Goal: Transaction & Acquisition: Download file/media

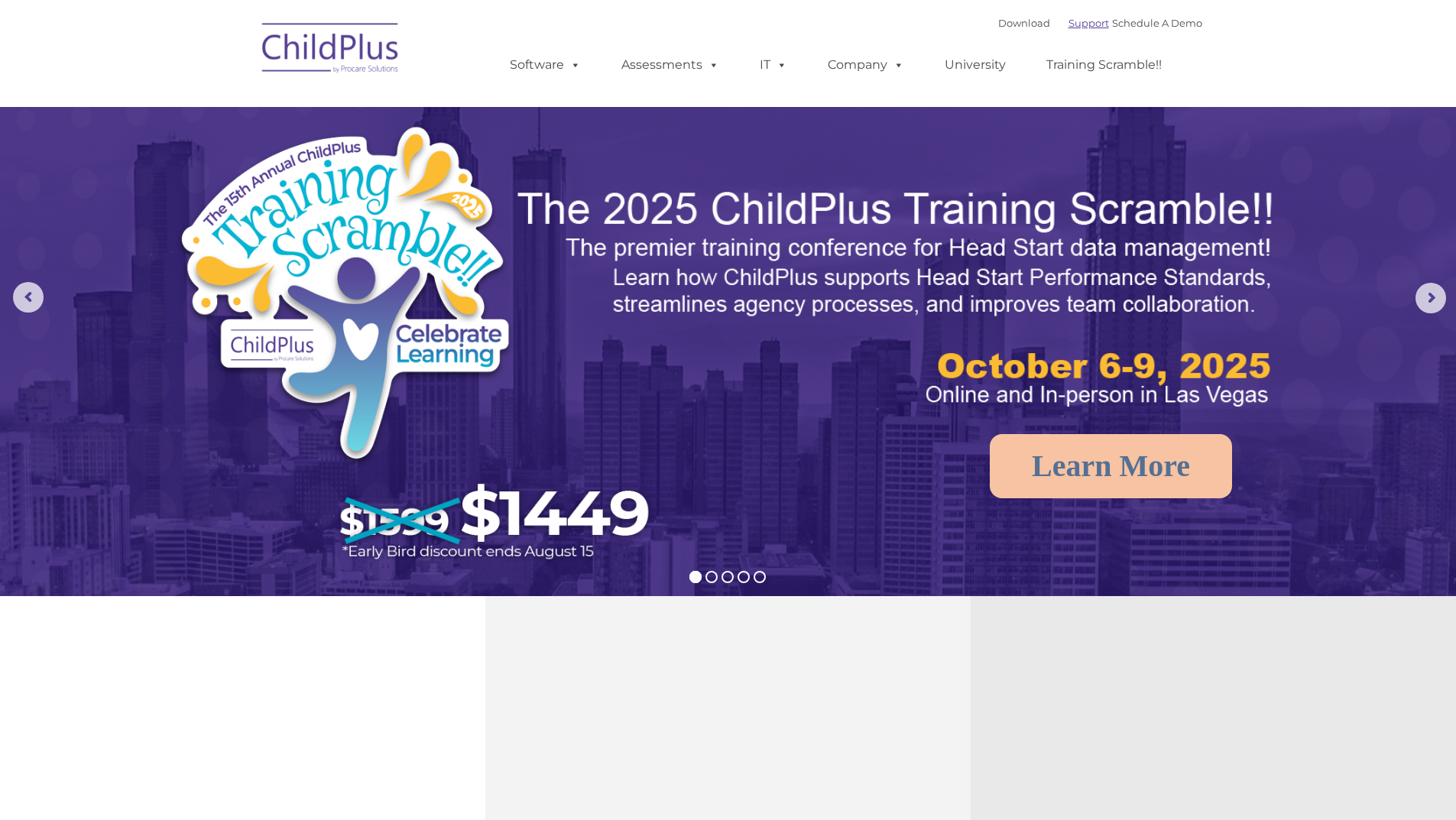
type input ""
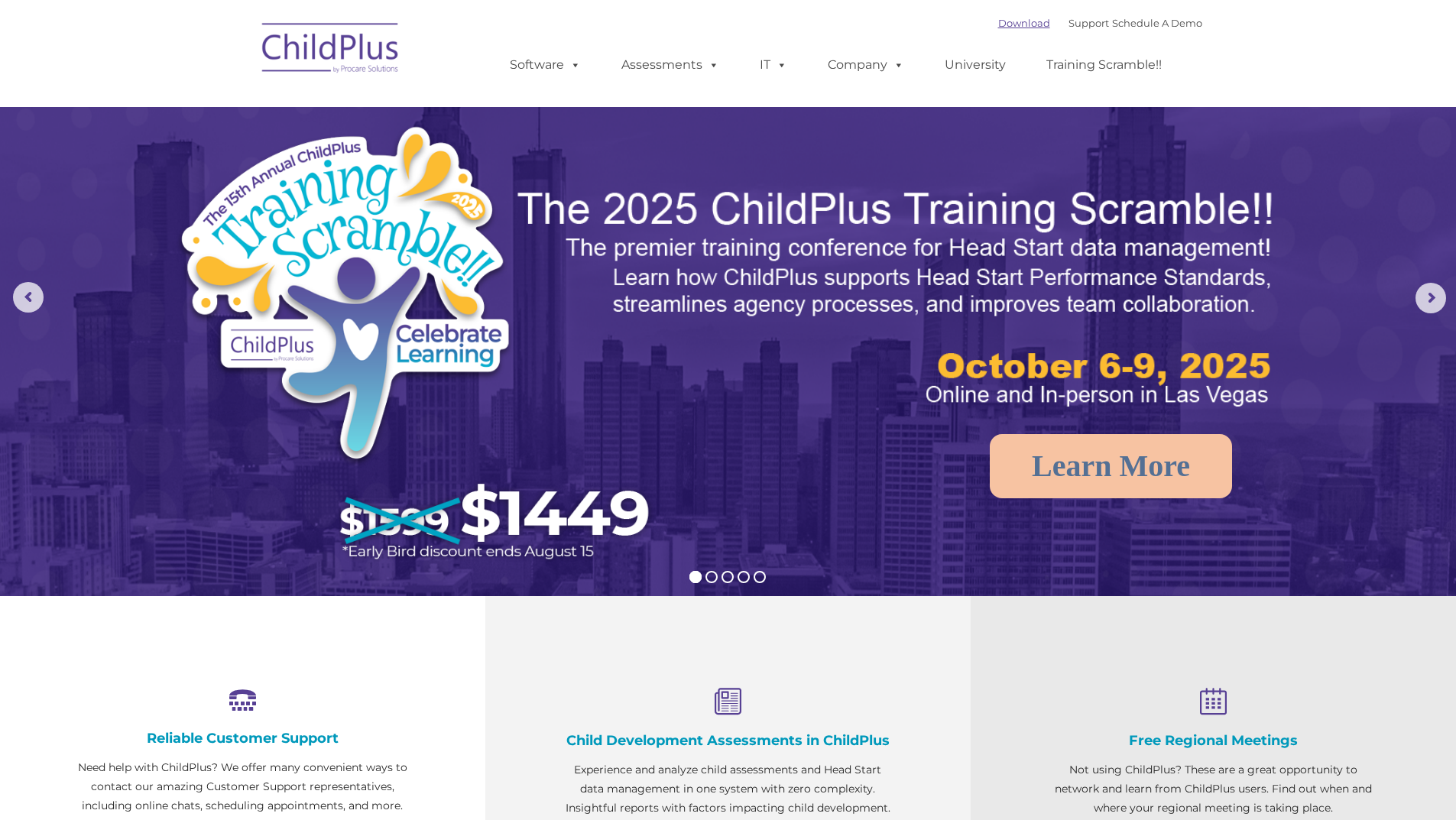
click at [998, 19] on link "Download" at bounding box center [1024, 22] width 52 height 12
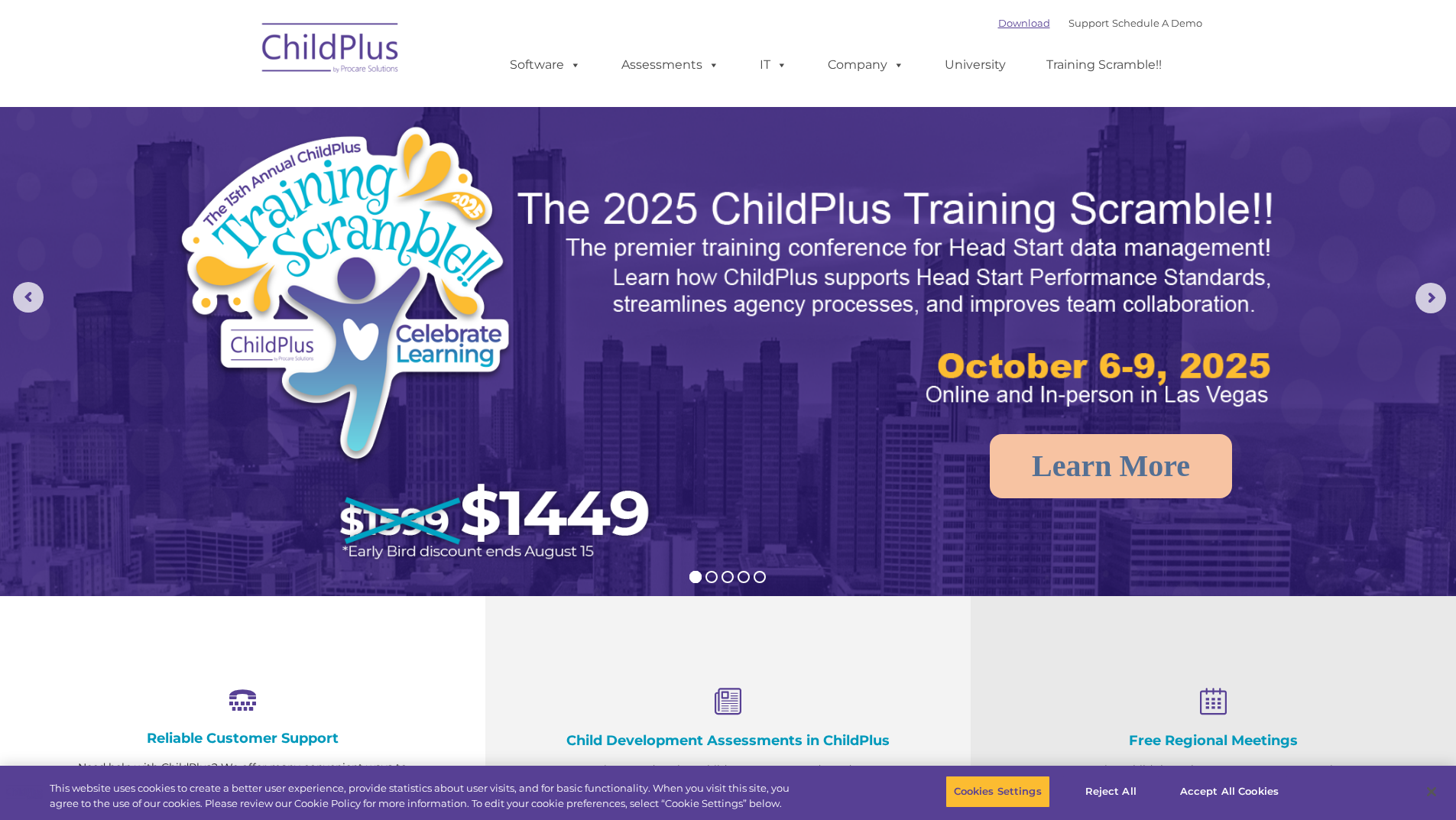
select select "MEDIUM"
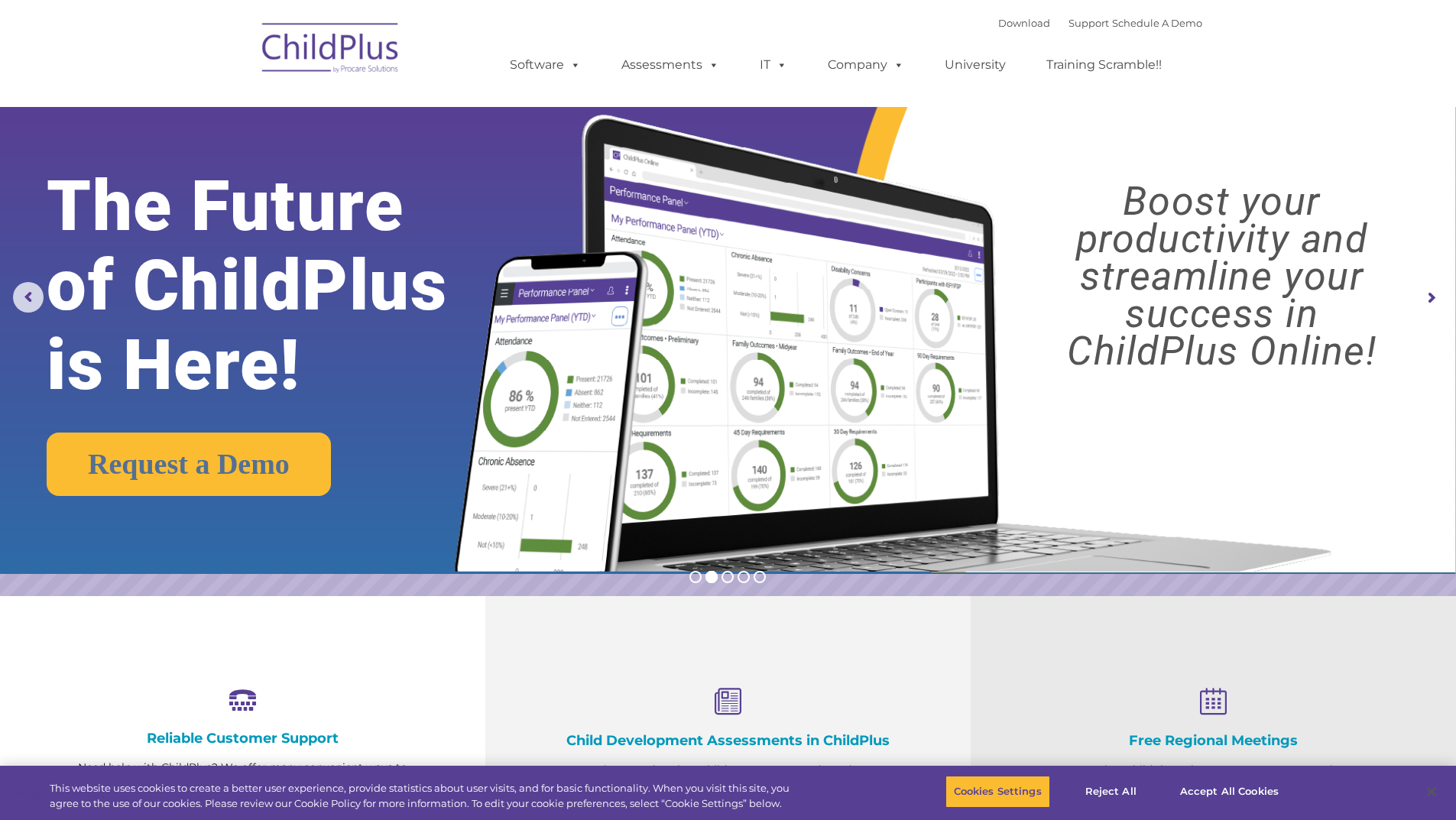
click at [306, 45] on img at bounding box center [331, 50] width 153 height 76
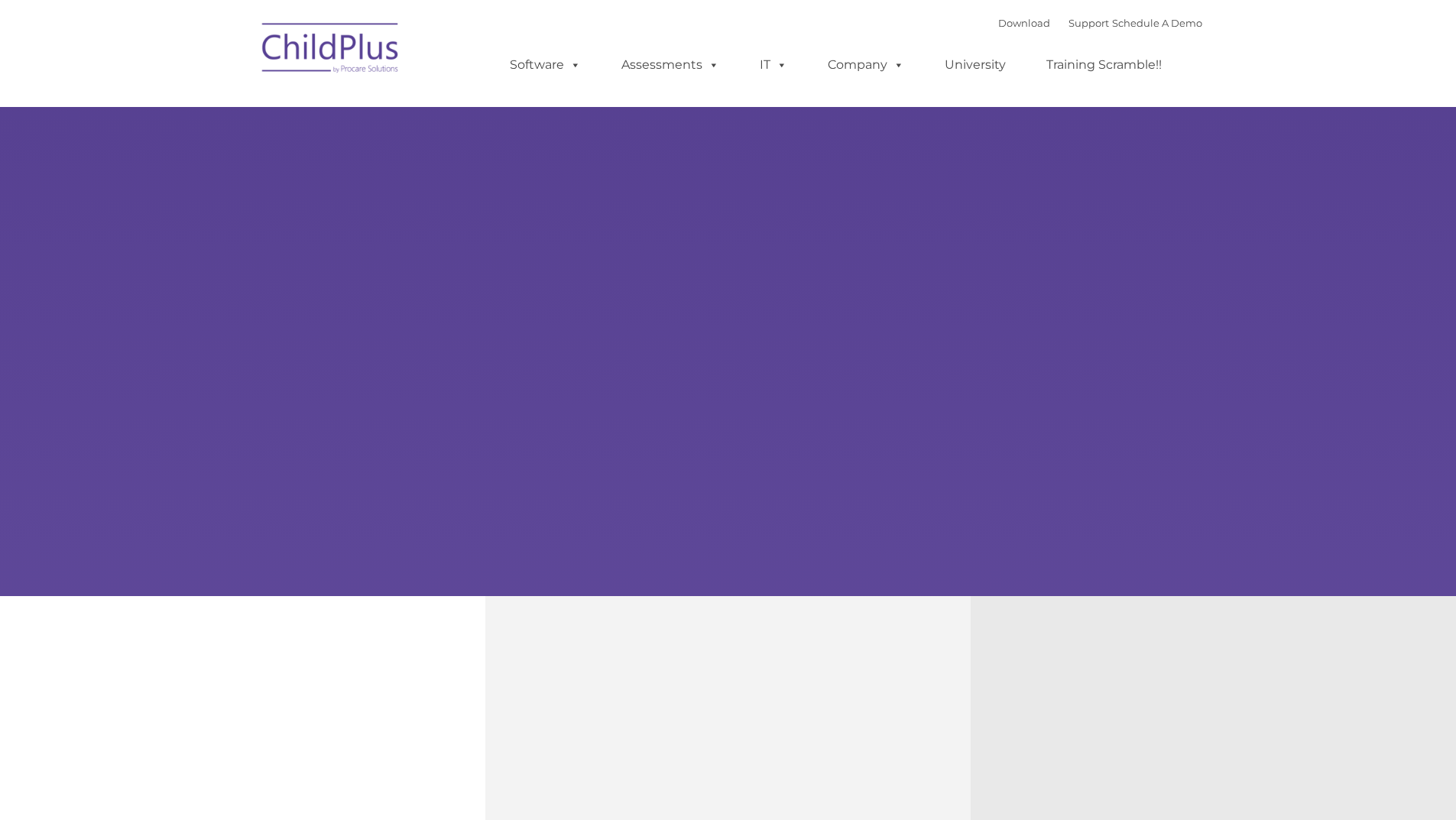
type input ""
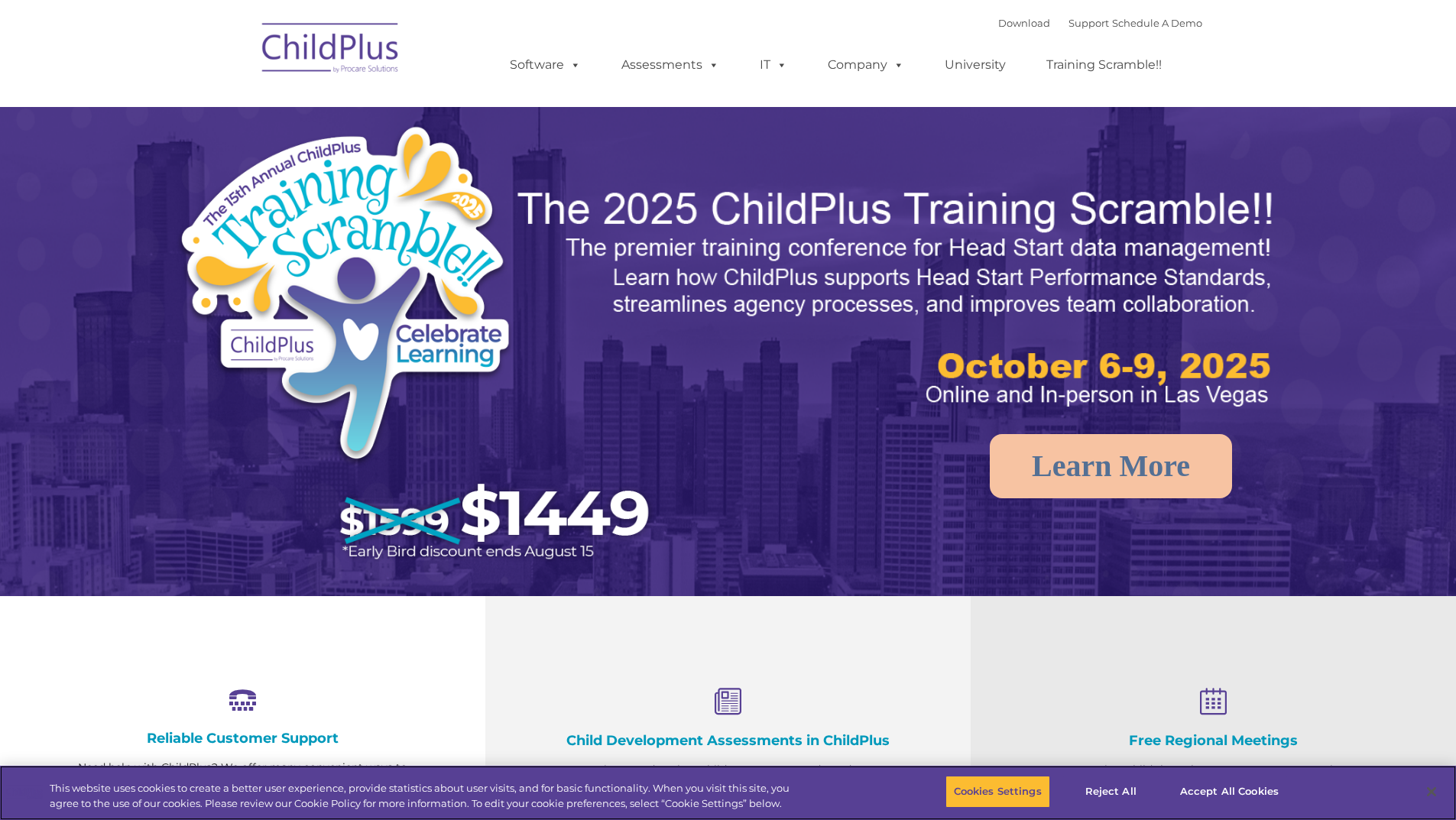
select select "MEDIUM"
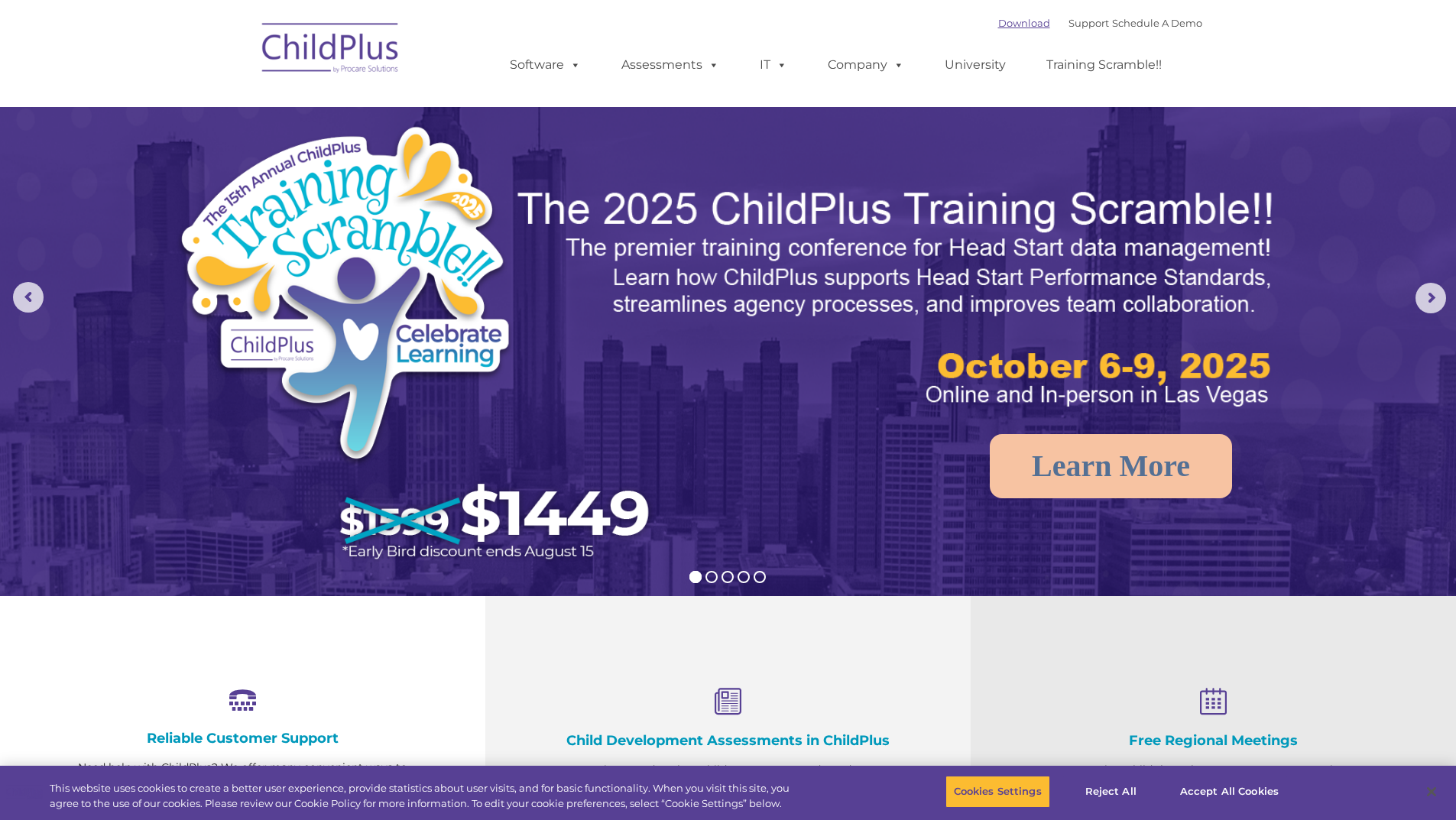
click at [1000, 25] on link "Download" at bounding box center [1024, 22] width 52 height 12
